Goal: Entertainment & Leisure: Consume media (video, audio)

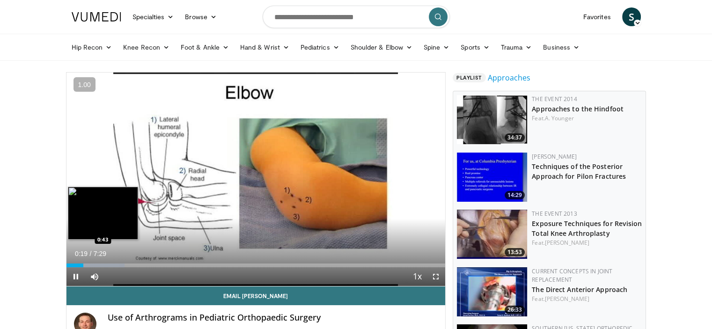
click at [102, 263] on div "Progress Bar" at bounding box center [95, 265] width 58 height 4
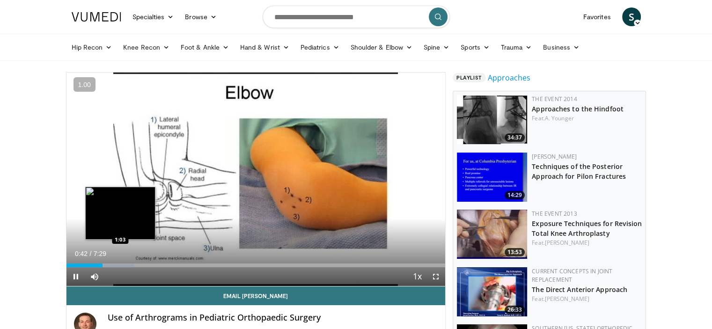
click at [120, 263] on div "Loaded : 17.81% 0:43 1:03" at bounding box center [255, 262] width 379 height 9
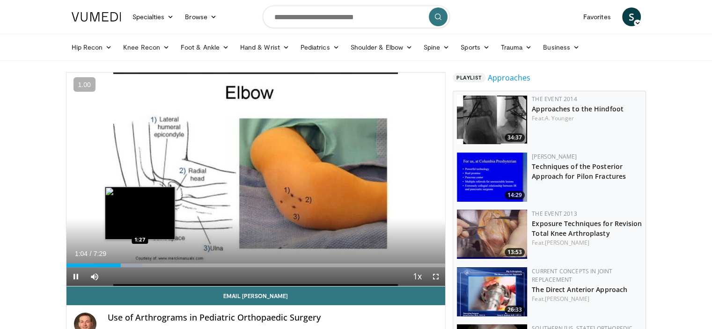
click at [139, 264] on div "Progress Bar" at bounding box center [119, 265] width 46 height 4
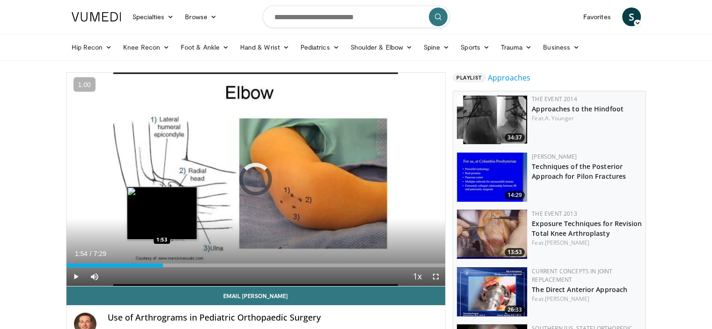
click at [163, 265] on div "Loaded : 24.48% 1:54 1:53" at bounding box center [255, 265] width 379 height 4
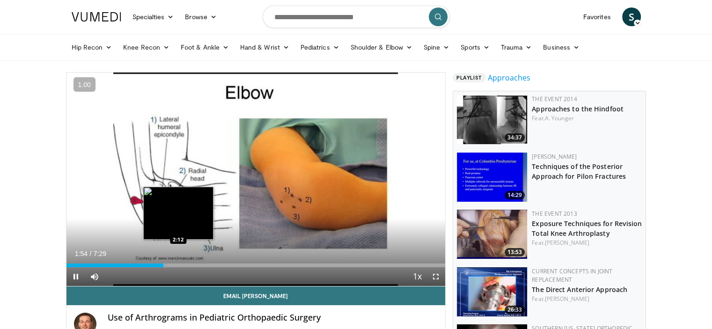
click at [178, 264] on div "Loaded : 26.71% 1:55 2:12" at bounding box center [255, 265] width 379 height 4
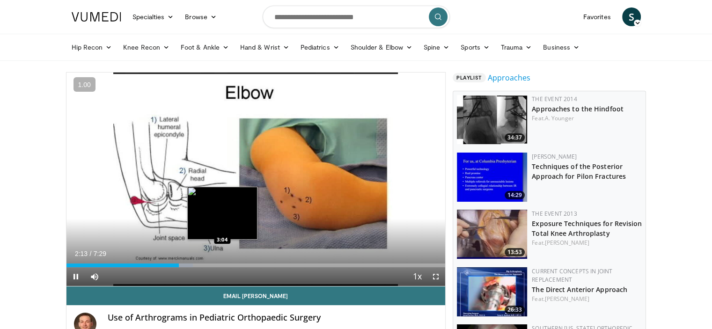
click at [222, 262] on div "Loaded : 33.39% 2:13 3:04" at bounding box center [255, 262] width 379 height 9
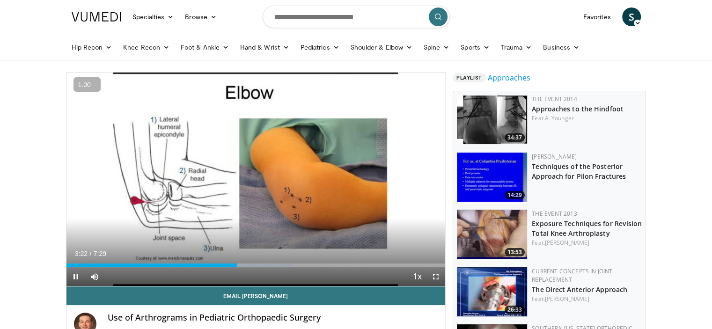
click at [0, 0] on button "+" at bounding box center [0, 0] width 0 height 0
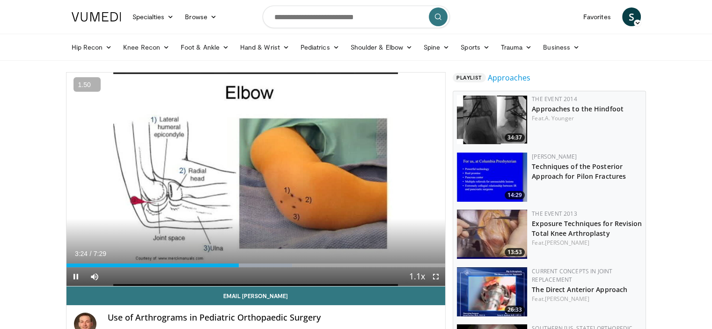
click at [0, 0] on button "+" at bounding box center [0, 0] width 0 height 0
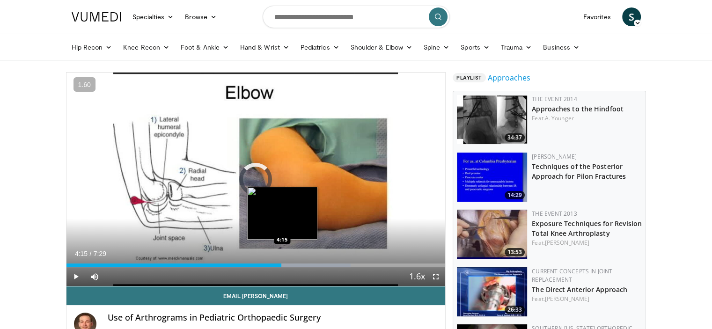
click at [281, 264] on div "Loaded : 74.98% 4:31 4:15" at bounding box center [255, 265] width 379 height 4
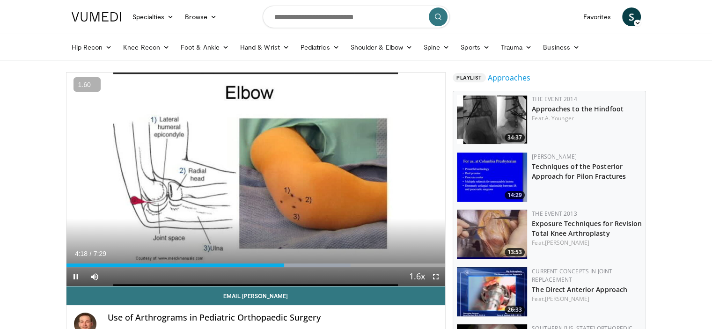
click at [0, 0] on button "−" at bounding box center [0, 0] width 0 height 0
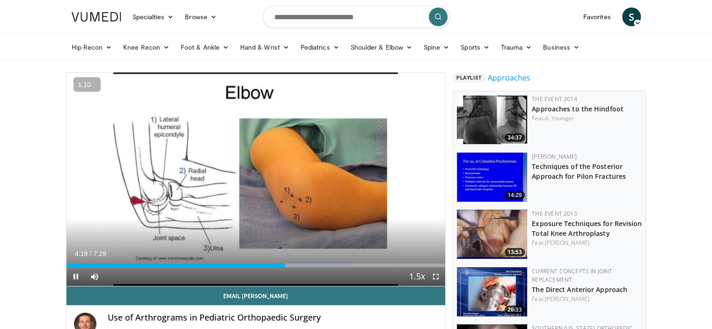
click at [0, 0] on button "−" at bounding box center [0, 0] width 0 height 0
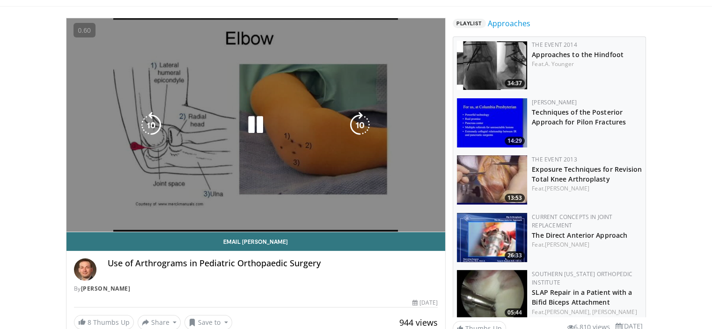
scroll to position [54, 0]
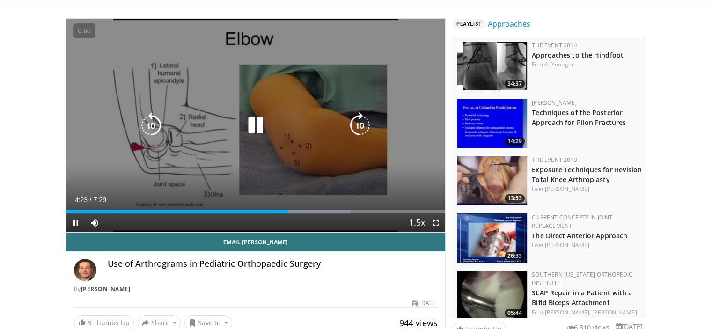
click at [260, 126] on icon "Video Player" at bounding box center [255, 125] width 26 height 26
